Goal: Use online tool/utility: Utilize a website feature to perform a specific function

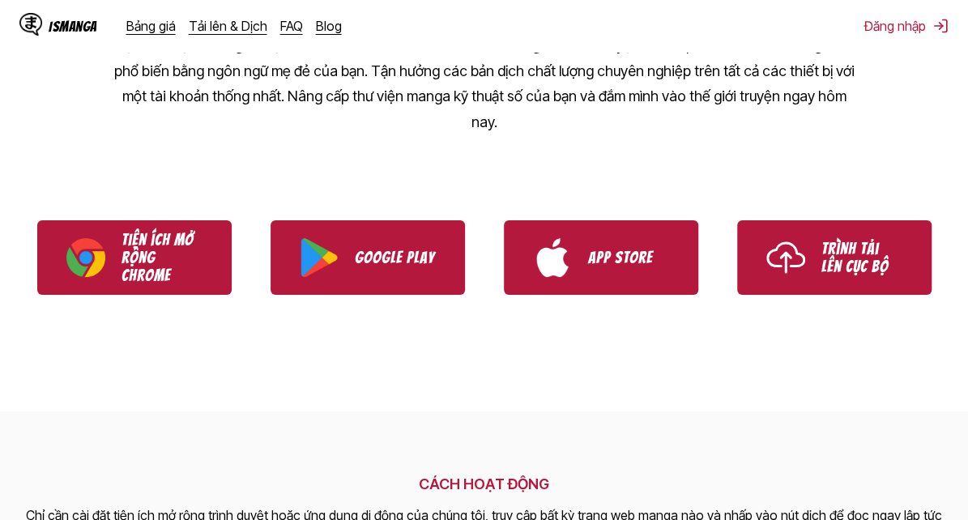
scroll to position [147, 0]
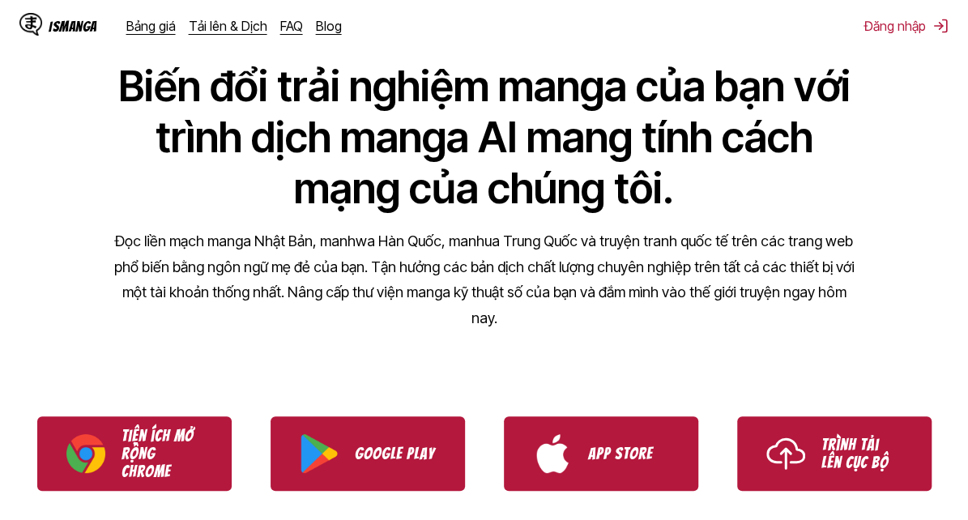
drag, startPoint x: 930, startPoint y: 60, endPoint x: 924, endPoint y: 49, distance: 12.0
click at [925, 53] on div "TRÌNH DỊCH MANGA Biến đổi trải nghiệm manga của bạn với trình dịch manga AI man…" at bounding box center [484, 152] width 968 height 386
click at [924, 49] on div "IsManga Bảng giá Tải lên & Dịch FAQ Blog Đăng nhập Bảng giá Tải lên & Dịch FAQ …" at bounding box center [484, 26] width 968 height 52
click at [203, 28] on link "Tải lên & Dịch" at bounding box center [228, 26] width 79 height 16
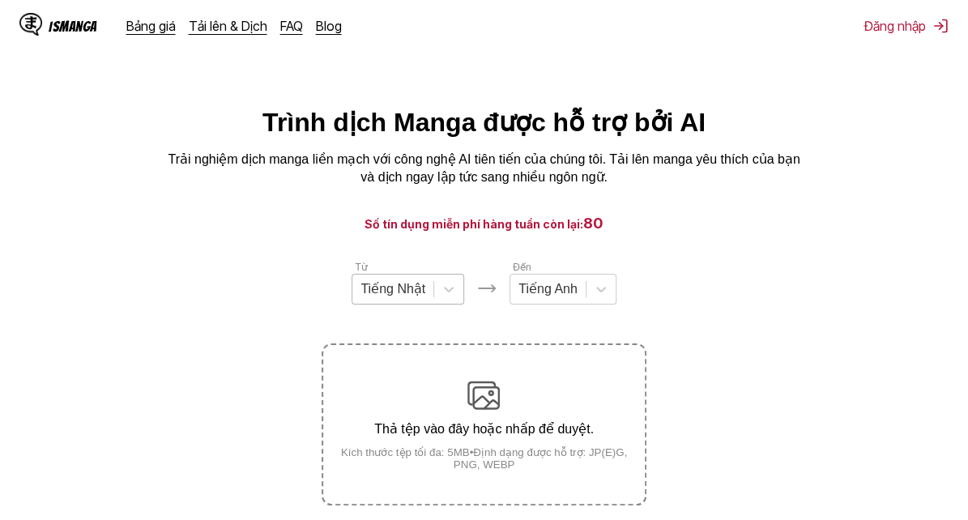
click at [418, 290] on div at bounding box center [393, 289] width 65 height 18
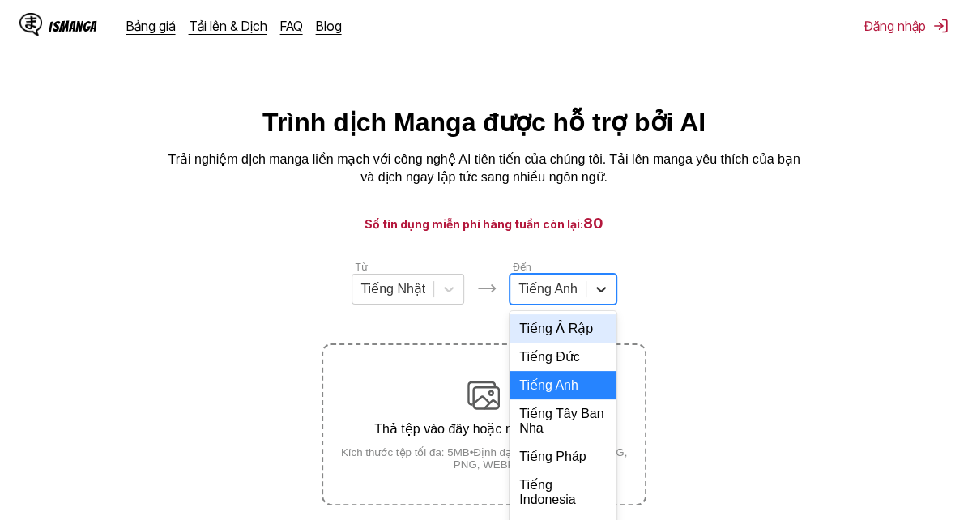
click at [609, 297] on div "17 results available. Use Up and Down to choose options, press Enter to select …" at bounding box center [563, 289] width 107 height 31
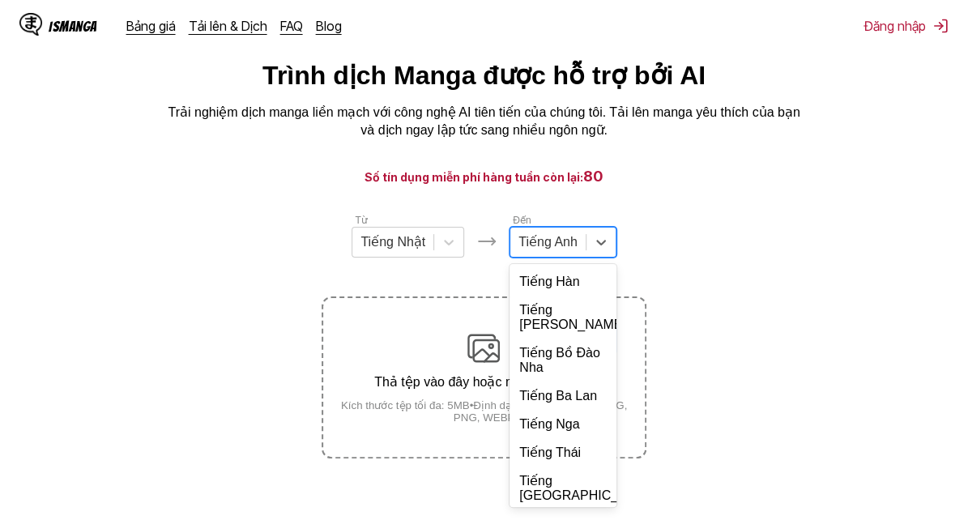
scroll to position [347, 0]
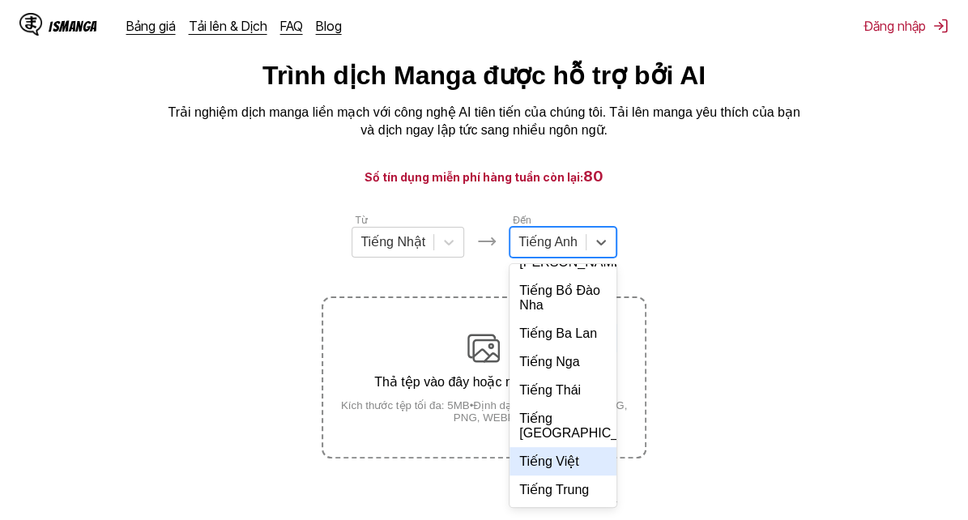
click at [575, 454] on div "Tiếng Việt" at bounding box center [563, 461] width 107 height 28
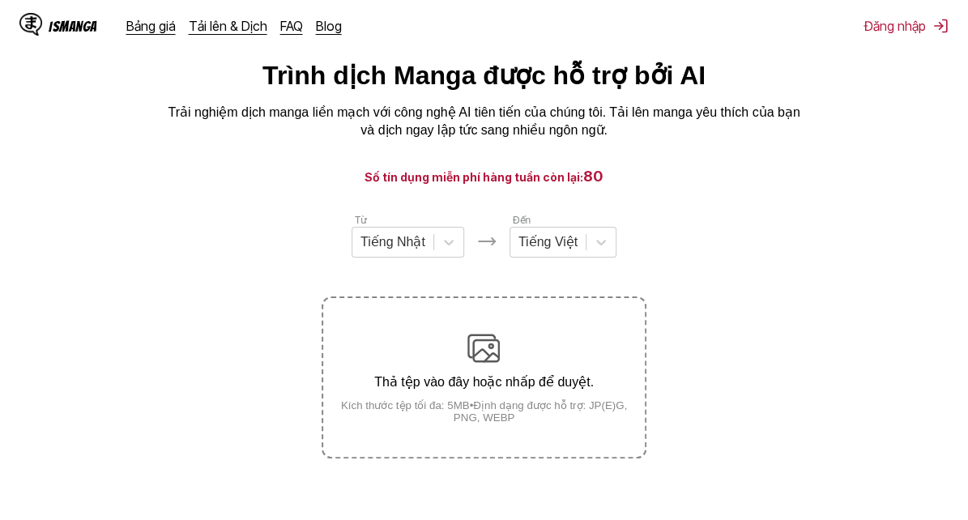
click at [527, 365] on div "Thả tệp vào đây hoặc nhấp để duyệt. Kích thước tệp tối đa: 5MB • Định dạng được…" at bounding box center [483, 378] width 321 height 92
click at [0, 0] on input "Thả tệp vào đây hoặc nhấp để duyệt. Kích thước tệp tối đa: 5MB • Định dạng được…" at bounding box center [0, 0] width 0 height 0
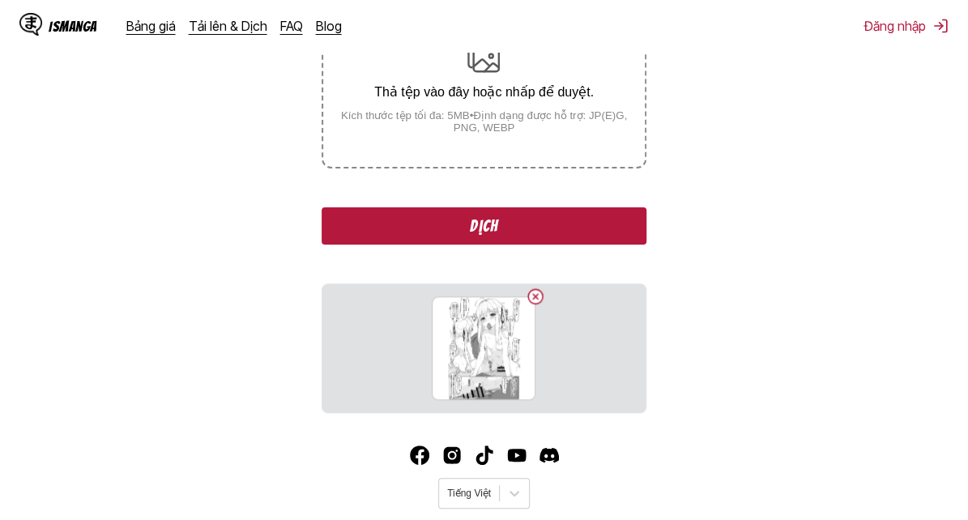
scroll to position [381, 0]
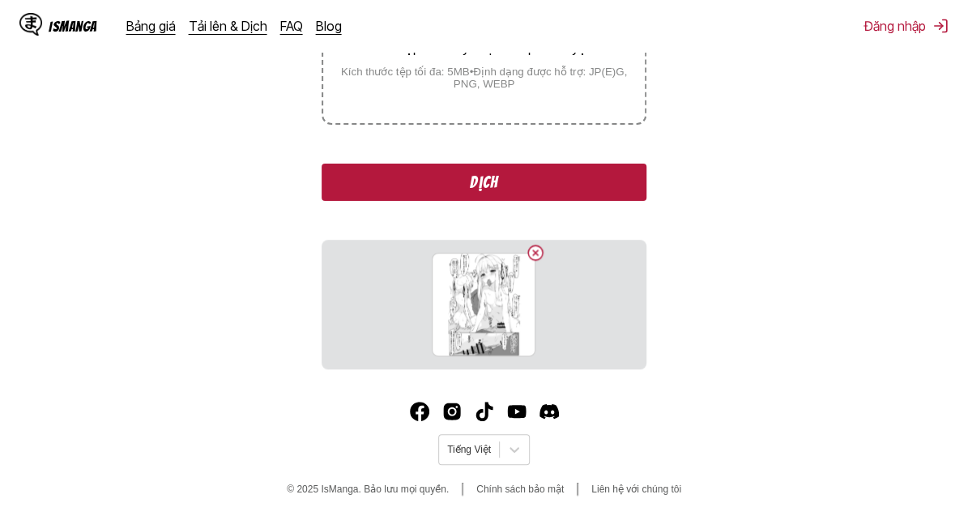
click at [546, 187] on button "Dịch" at bounding box center [484, 182] width 324 height 37
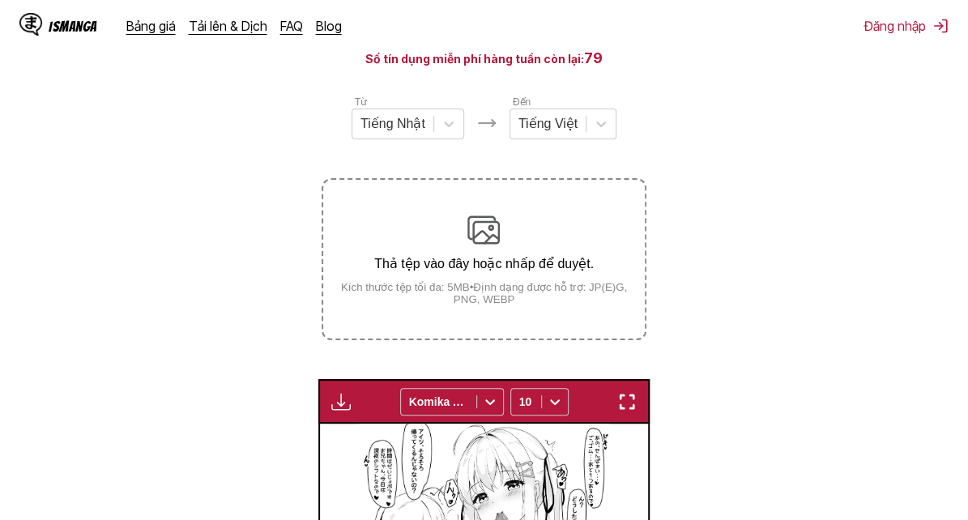
scroll to position [134, 0]
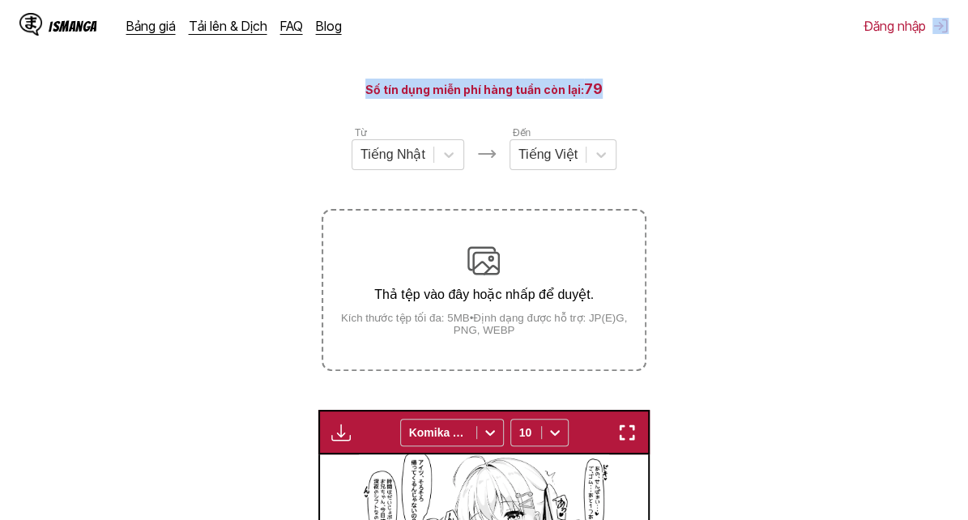
drag, startPoint x: 957, startPoint y: 88, endPoint x: 957, endPoint y: 32, distance: 55.1
click at [957, 32] on div "IsManga Bảng giá Tải lên & Dịch FAQ Blog Đăng nhập Bảng giá Tải lên & Dịch FAQ …" at bounding box center [484, 487] width 968 height 1031
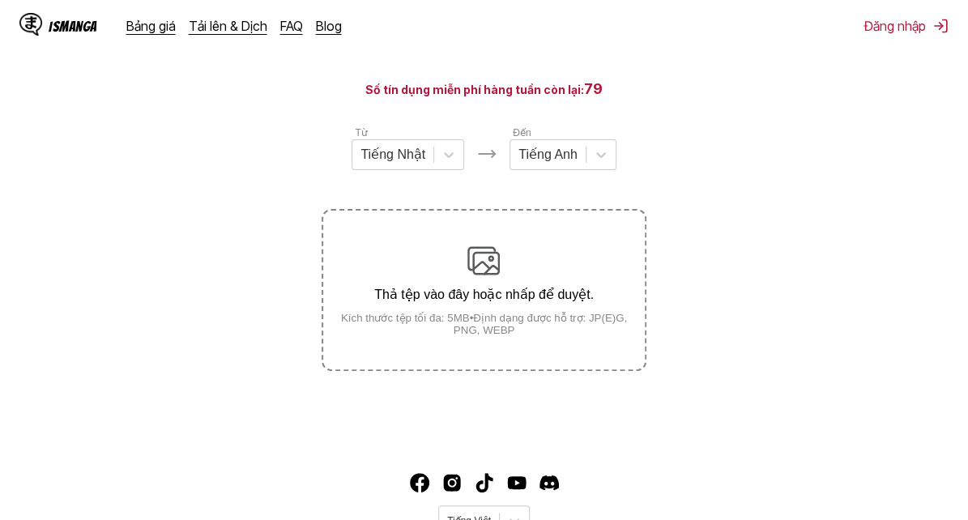
click at [527, 263] on div "Thả tệp vào đây hoặc nhấp để duyệt. Kích thước tệp tối đa: 5MB • Định dạng được…" at bounding box center [483, 291] width 321 height 92
click at [0, 0] on input "Thả tệp vào đây hoặc nhấp để duyệt. Kích thước tệp tối đa: 5MB • Định dạng được…" at bounding box center [0, 0] width 0 height 0
click at [211, 170] on section "Từ Tiếng Nhật Đến Tiếng Anh Thả tệp vào đây hoặc nhấp để duyệt. Kích thước tệp …" at bounding box center [484, 248] width 942 height 246
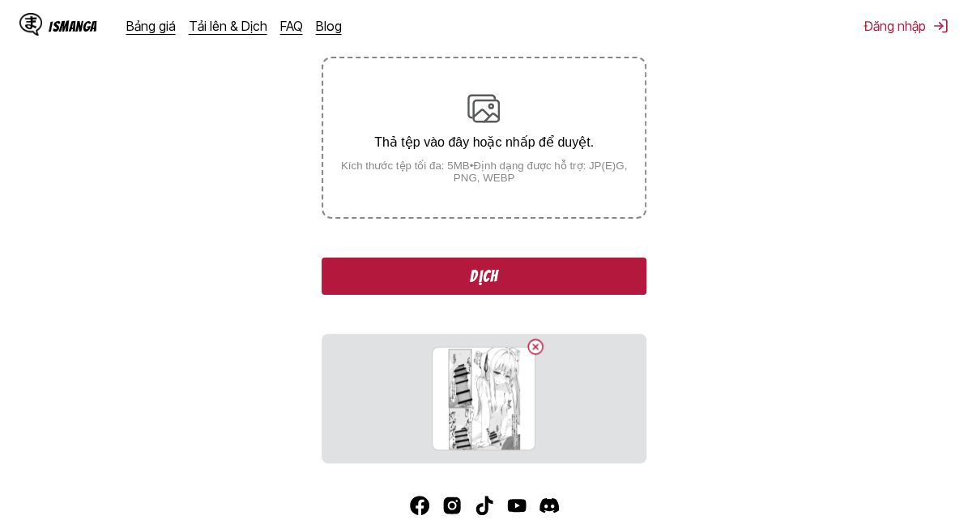
scroll to position [381, 0]
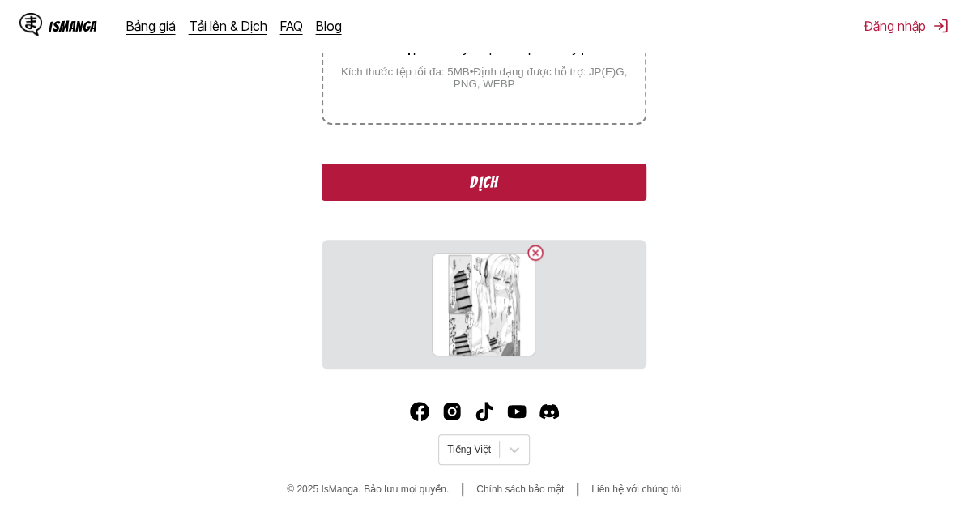
click at [527, 173] on button "Dịch" at bounding box center [484, 182] width 324 height 37
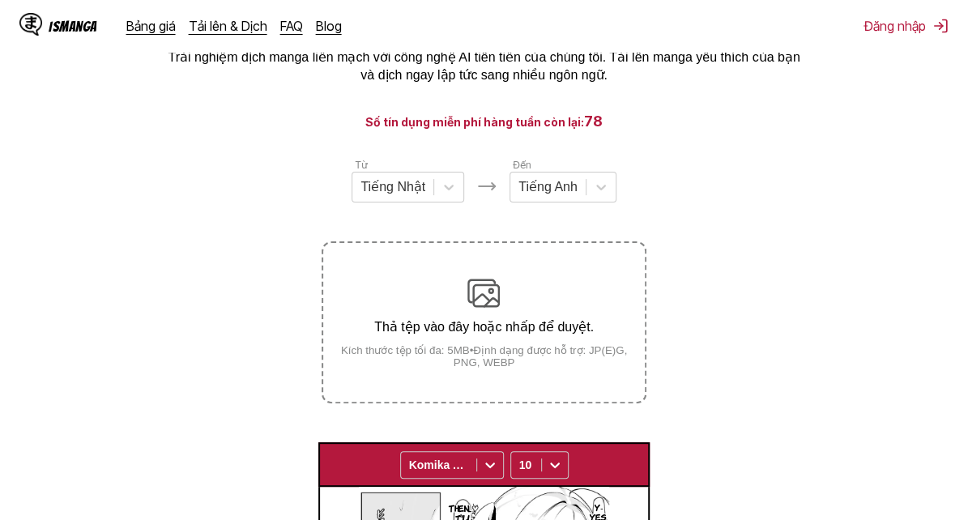
scroll to position [96, 0]
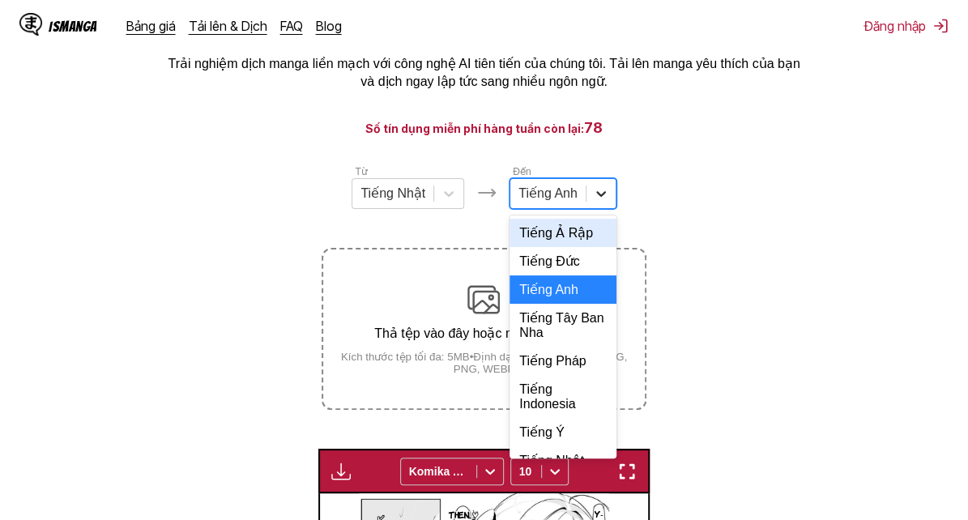
click at [607, 199] on icon at bounding box center [601, 194] width 16 height 16
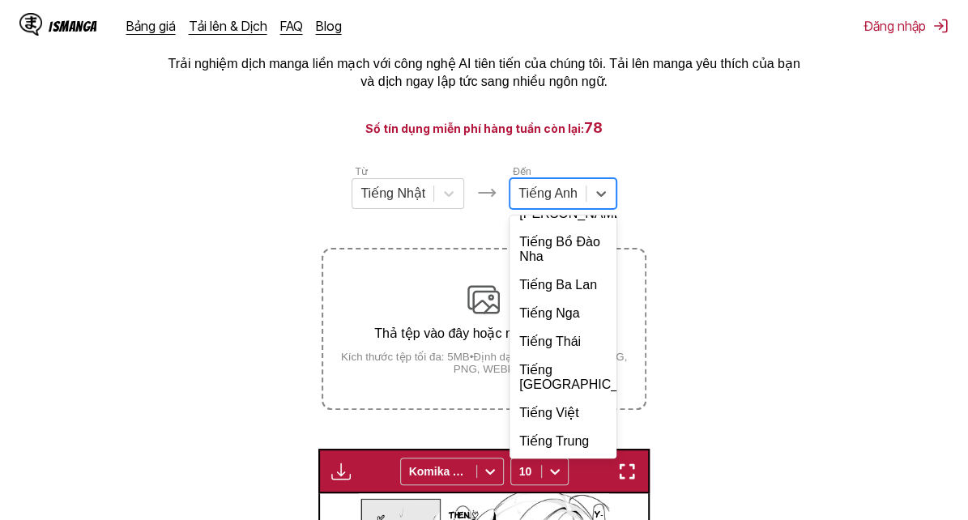
scroll to position [347, 0]
click at [575, 421] on div "Tiếng Việt" at bounding box center [563, 413] width 107 height 28
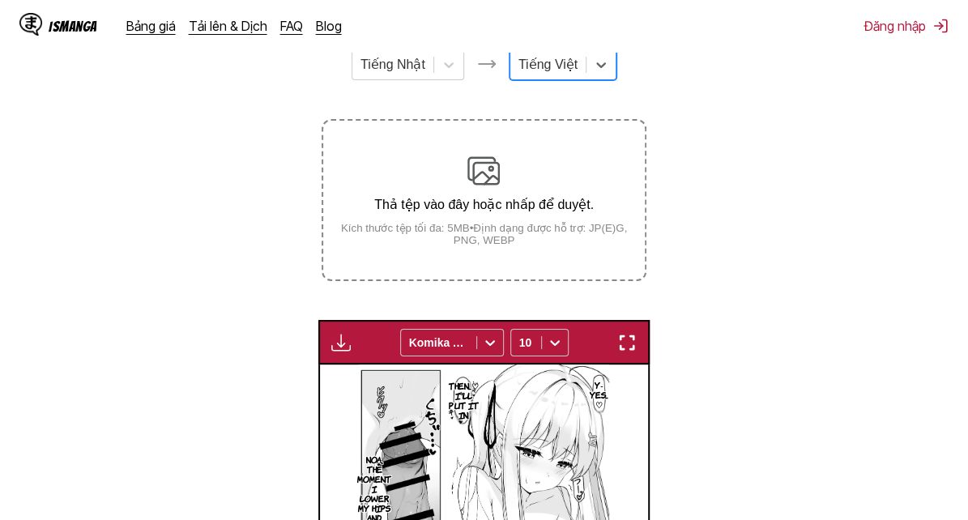
scroll to position [224, 0]
click at [472, 201] on p "Thả tệp vào đây hoặc nhấp để duyệt." at bounding box center [483, 205] width 321 height 15
click at [0, 0] on input "Thả tệp vào đây hoặc nhấp để duyệt. Kích thước tệp tối đa: 5MB • Định dạng được…" at bounding box center [0, 0] width 0 height 0
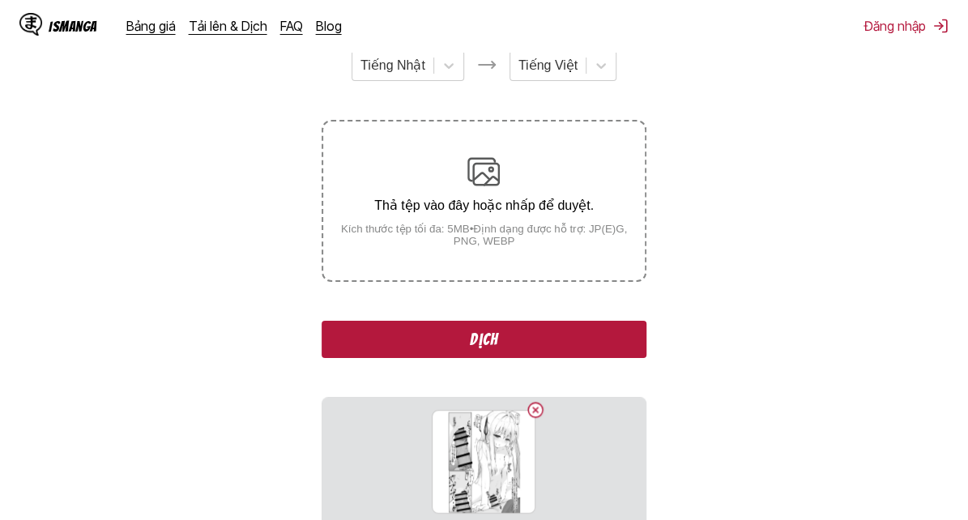
click at [197, 177] on section "Từ Tiếng Nhật Đến Tiếng Việt Thả tệp vào đây hoặc nhấp để duyệt. Kích thước tệp…" at bounding box center [484, 522] width 942 height 972
click at [454, 346] on button "Dịch" at bounding box center [484, 339] width 324 height 37
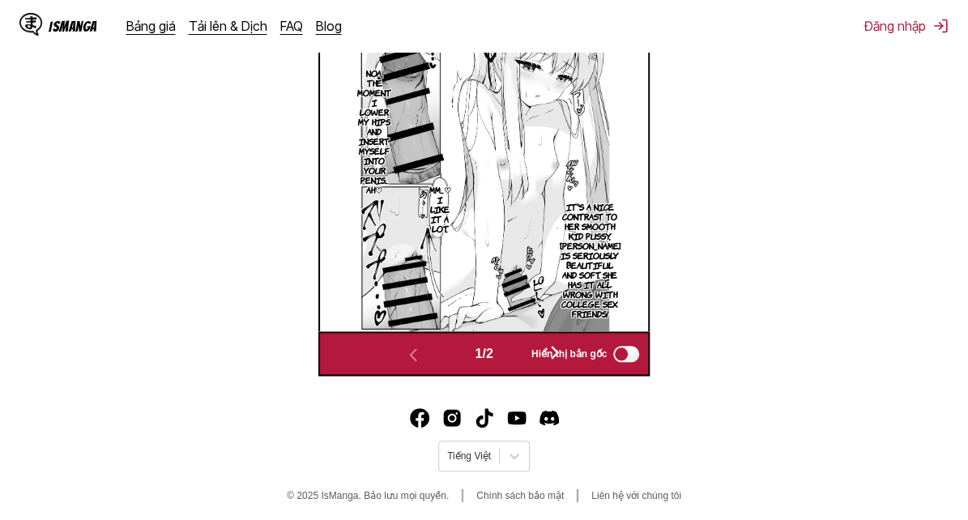
scroll to position [553, 0]
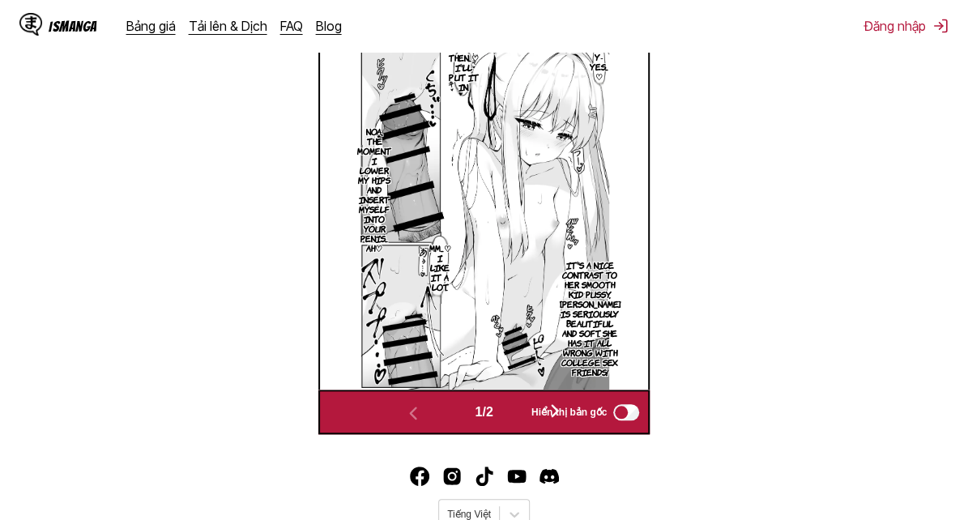
click at [557, 409] on span "Hiển thị bản gốc" at bounding box center [569, 412] width 75 height 11
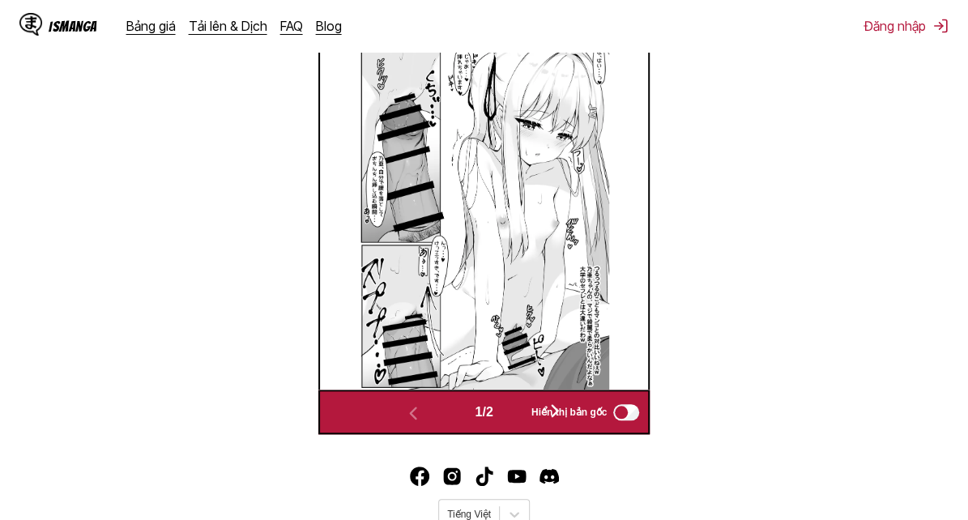
click at [563, 411] on span "Hiển thị bản gốc" at bounding box center [569, 412] width 75 height 11
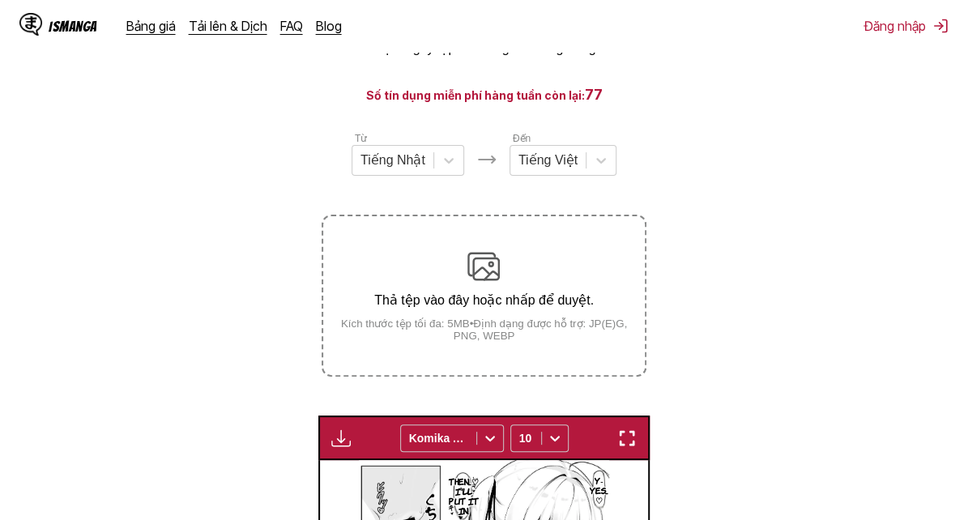
scroll to position [106, 0]
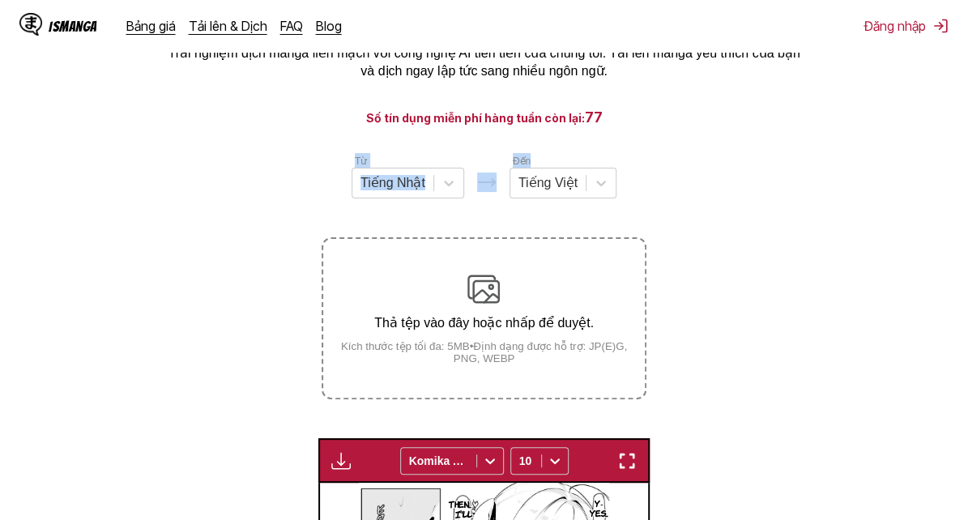
drag, startPoint x: 937, startPoint y: 116, endPoint x: 931, endPoint y: 139, distance: 24.2
click at [932, 133] on main "Trình dịch Manga được hỗ trợ bởi AI Trải nghiệm dịch manga liền mạch với công n…" at bounding box center [484, 441] width 968 height 880
click at [931, 140] on main "Trình dịch Manga được hỗ trợ bởi AI Trải nghiệm dịch manga liền mạch với công n…" at bounding box center [484, 441] width 968 height 880
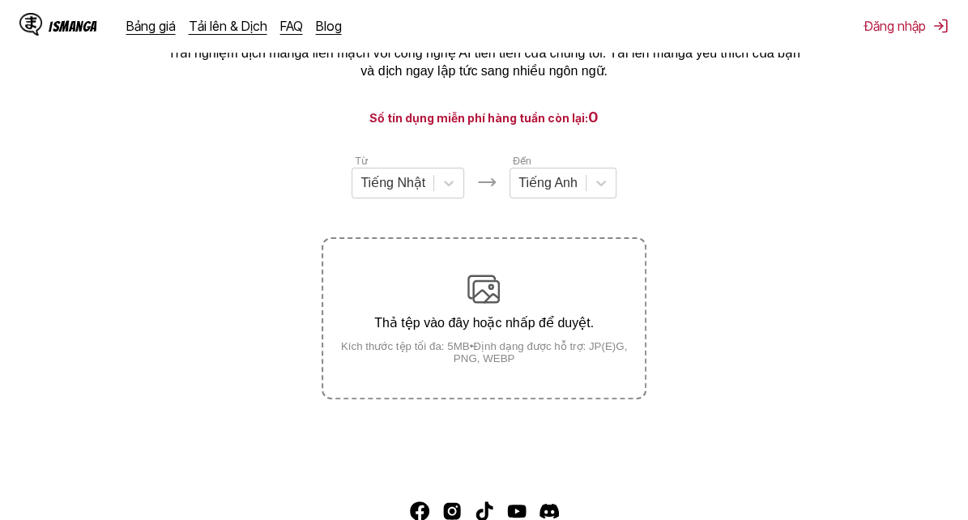
click at [486, 287] on img at bounding box center [484, 289] width 32 height 32
click at [0, 0] on input "Thả tệp vào đây hoặc nhấp để duyệt. Kích thước tệp tối đa: 5MB • Định dạng được…" at bounding box center [0, 0] width 0 height 0
click at [606, 186] on icon at bounding box center [601, 183] width 16 height 16
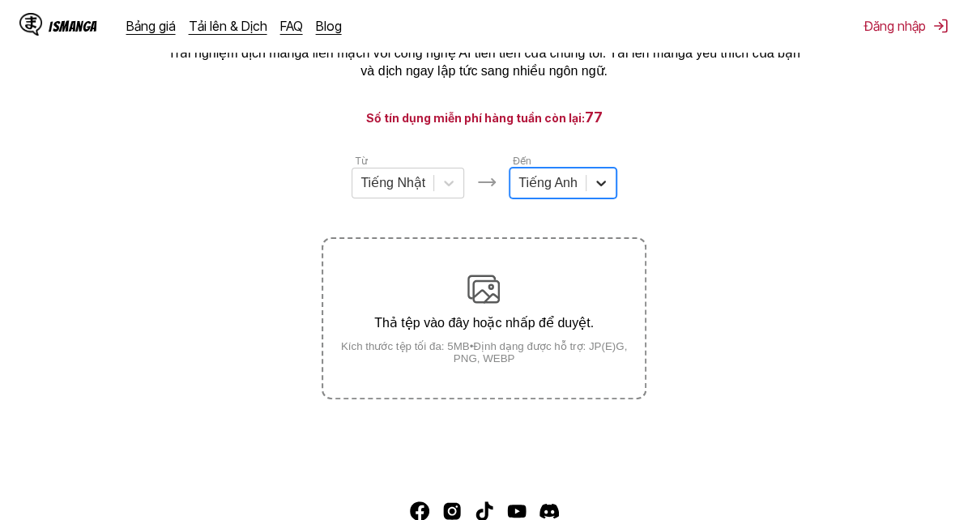
click at [606, 186] on icon at bounding box center [601, 183] width 16 height 16
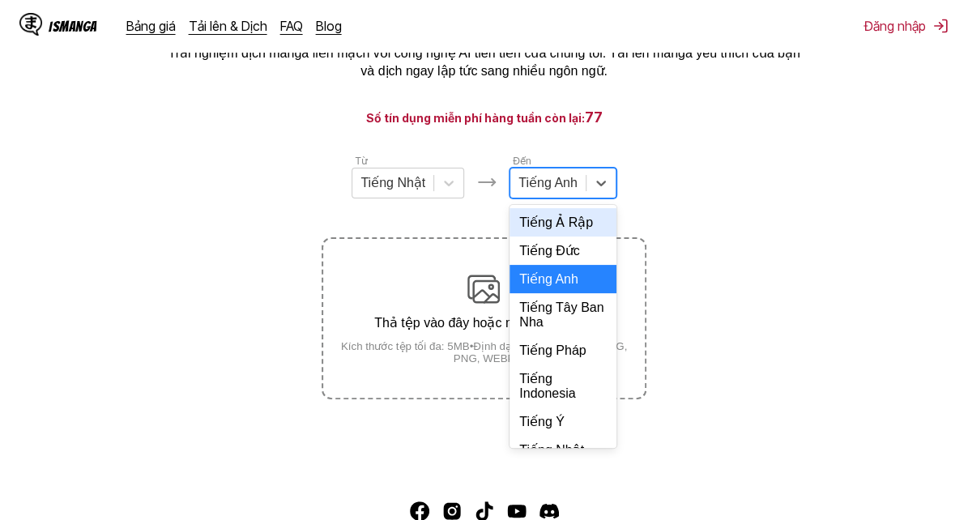
drag, startPoint x: 606, startPoint y: 186, endPoint x: 603, endPoint y: 285, distance: 98.9
click at [603, 199] on div "17 results available. Use Up and Down to choose options, press Enter to select …" at bounding box center [563, 183] width 107 height 31
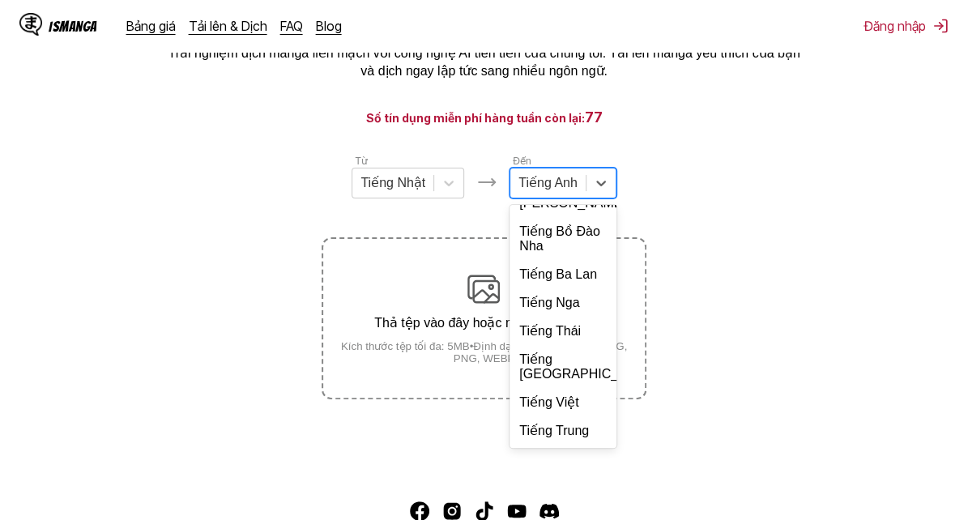
scroll to position [347, 0]
click at [579, 415] on div "Tiếng Việt" at bounding box center [563, 402] width 107 height 28
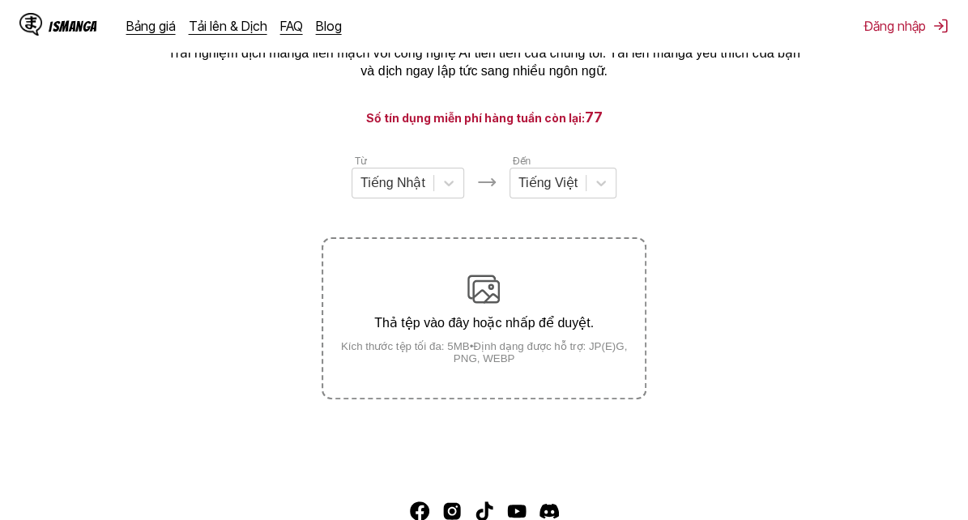
click at [510, 322] on p "Thả tệp vào đây hoặc nhấp để duyệt." at bounding box center [483, 322] width 321 height 15
click at [0, 0] on input "Thả tệp vào đây hoặc nhấp để duyệt. Kích thước tệp tối đa: 5MB • Định dạng được…" at bounding box center [0, 0] width 0 height 0
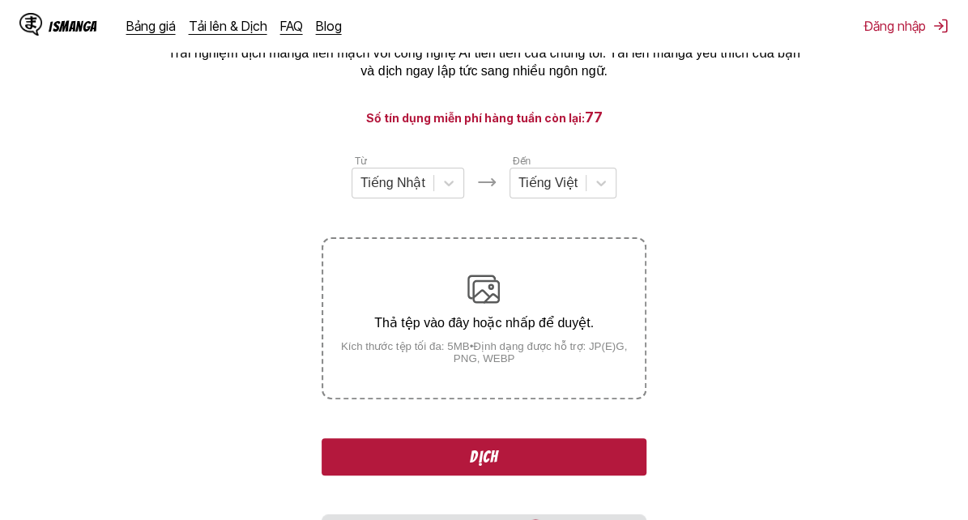
click at [523, 447] on button "Dịch" at bounding box center [484, 456] width 324 height 37
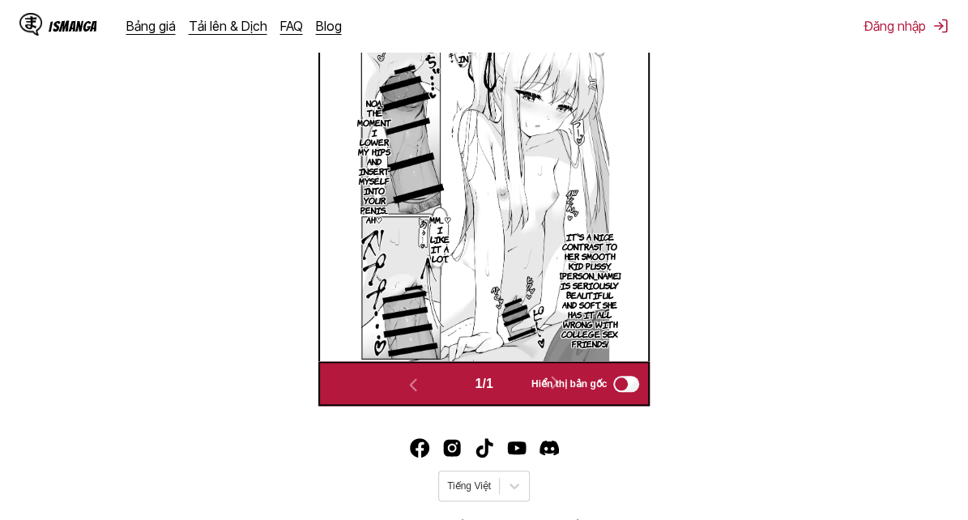
scroll to position [523, 0]
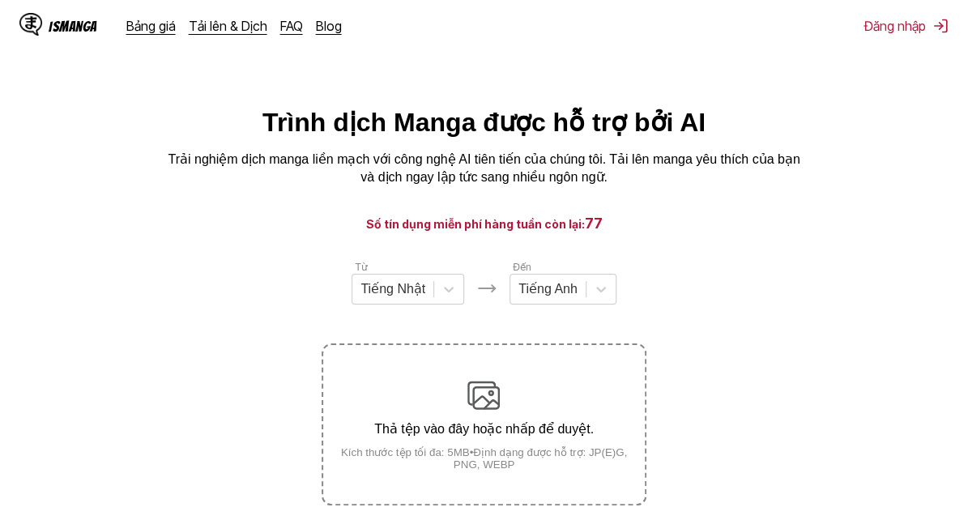
click at [520, 425] on p "Thả tệp vào đây hoặc nhấp để duyệt." at bounding box center [483, 428] width 321 height 15
click at [0, 0] on input "Thả tệp vào đây hoặc nhấp để duyệt. Kích thước tệp tối đa: 5MB • Định dạng được…" at bounding box center [0, 0] width 0 height 0
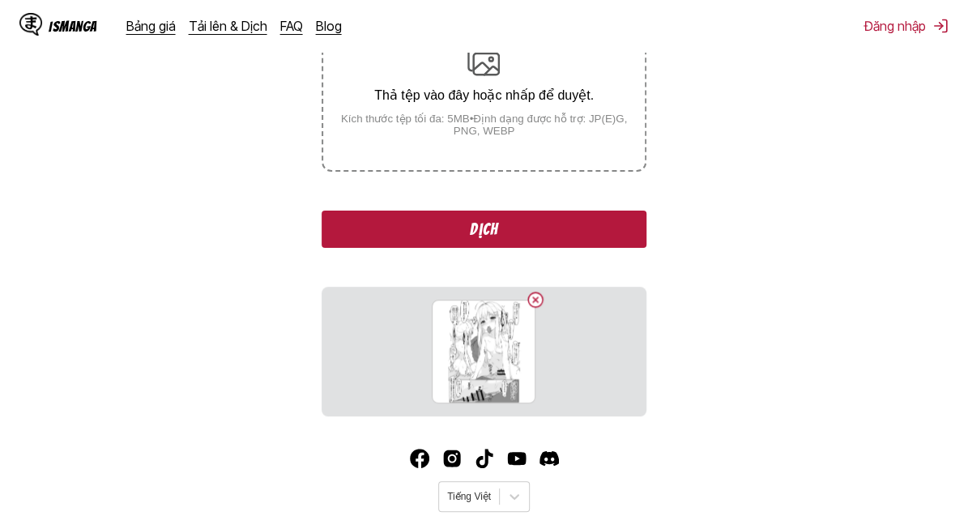
scroll to position [381, 0]
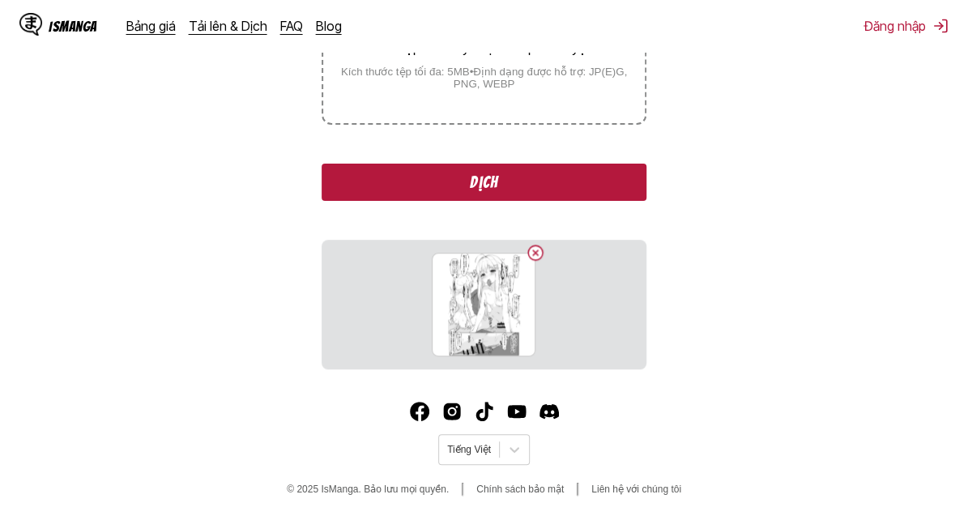
click at [475, 188] on button "Dịch" at bounding box center [484, 182] width 324 height 37
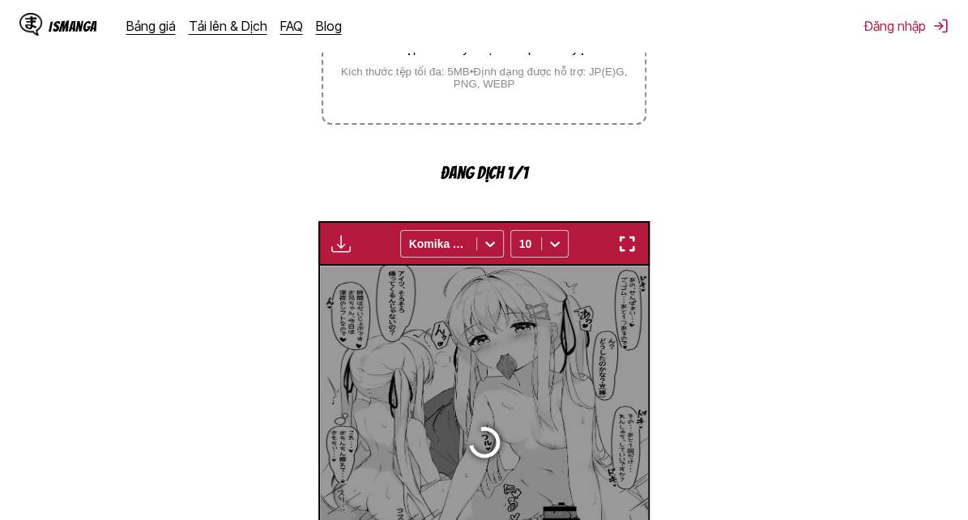
scroll to position [520, 0]
